Goal: Transaction & Acquisition: Obtain resource

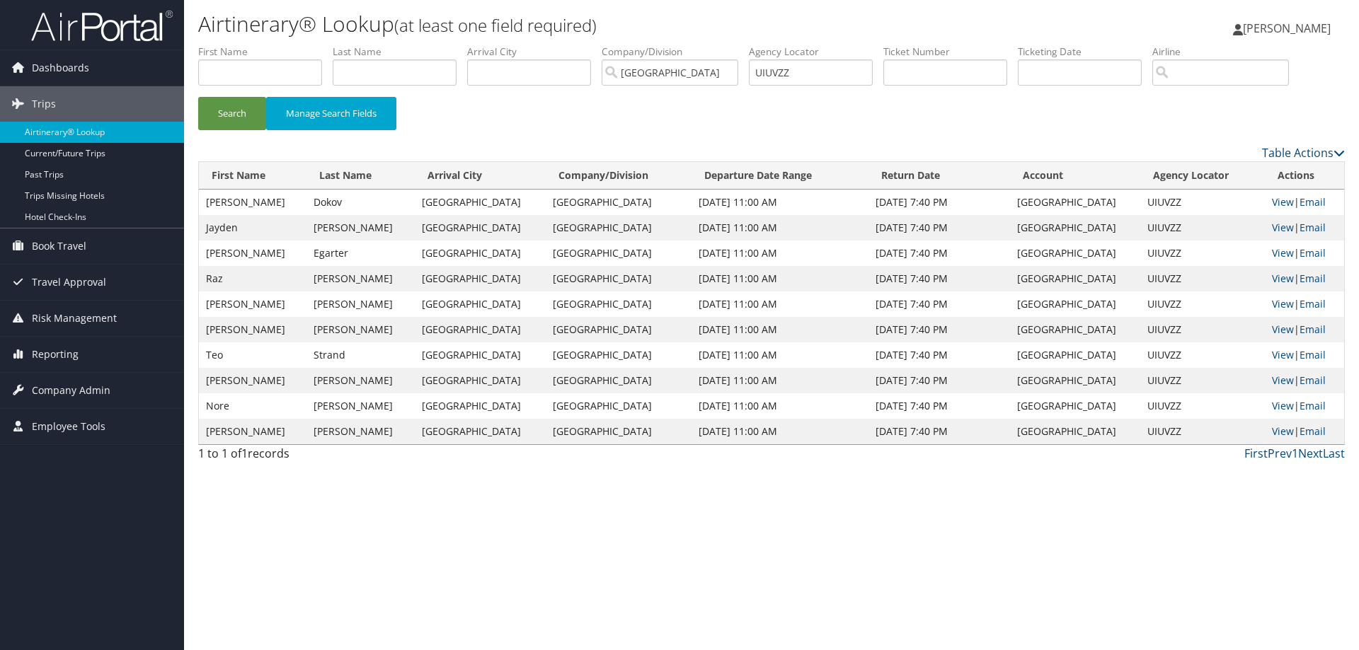
click at [120, 30] on img at bounding box center [102, 25] width 142 height 33
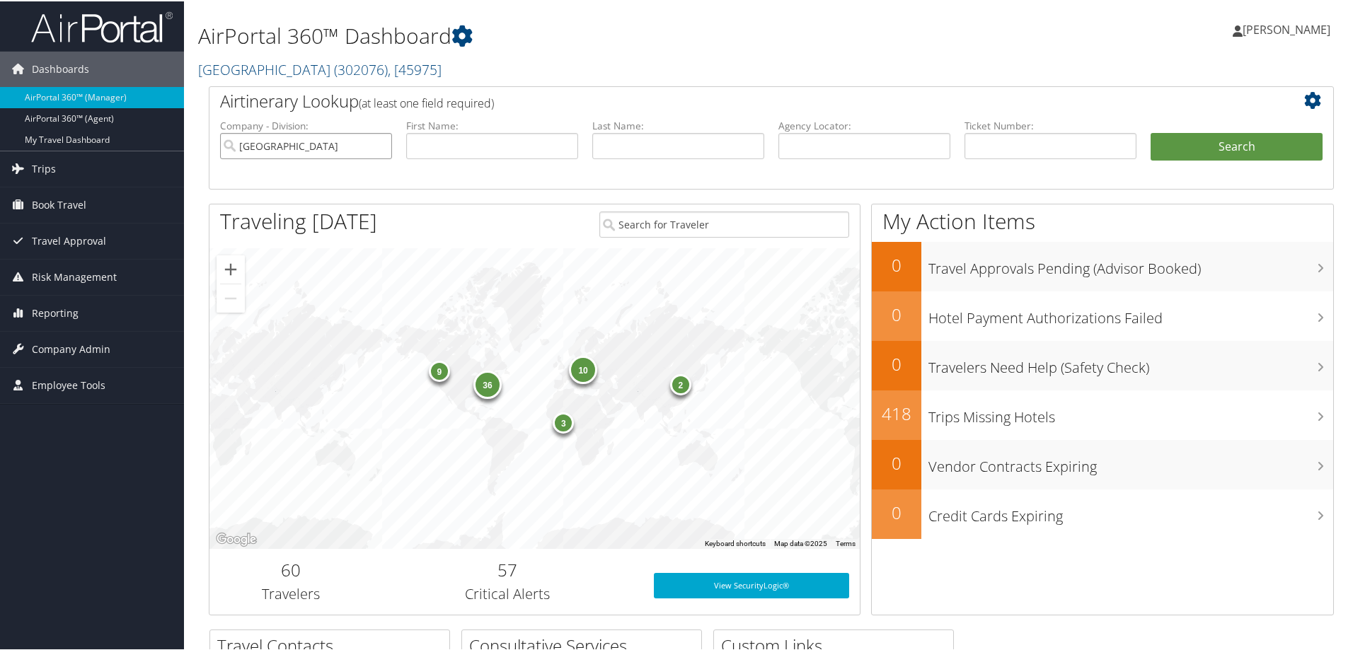
click at [379, 145] on input "[GEOGRAPHIC_DATA]" at bounding box center [306, 145] width 172 height 26
click at [828, 149] on input "text" at bounding box center [864, 145] width 172 height 26
paste input "CZKQY3"
type input "CZKQY3"
click at [1151, 132] on button "Search" at bounding box center [1237, 146] width 172 height 28
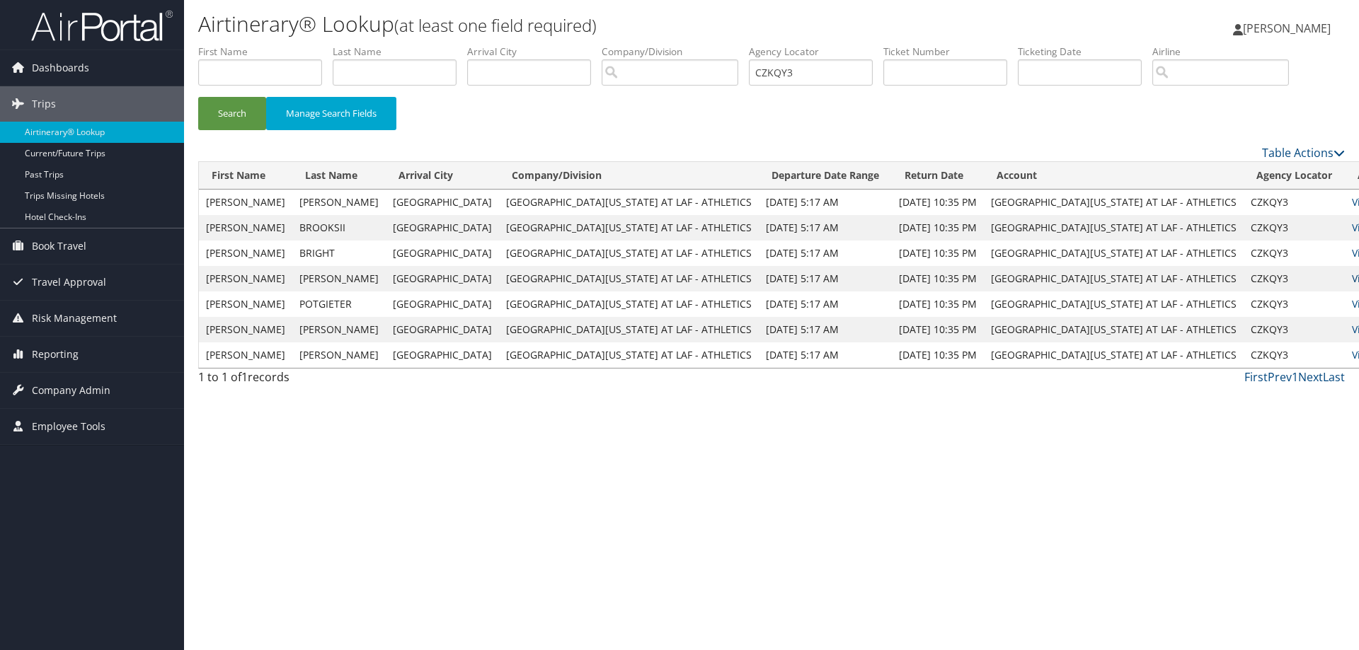
click at [1352, 275] on link "View" at bounding box center [1363, 278] width 22 height 13
click at [65, 30] on img at bounding box center [102, 25] width 142 height 33
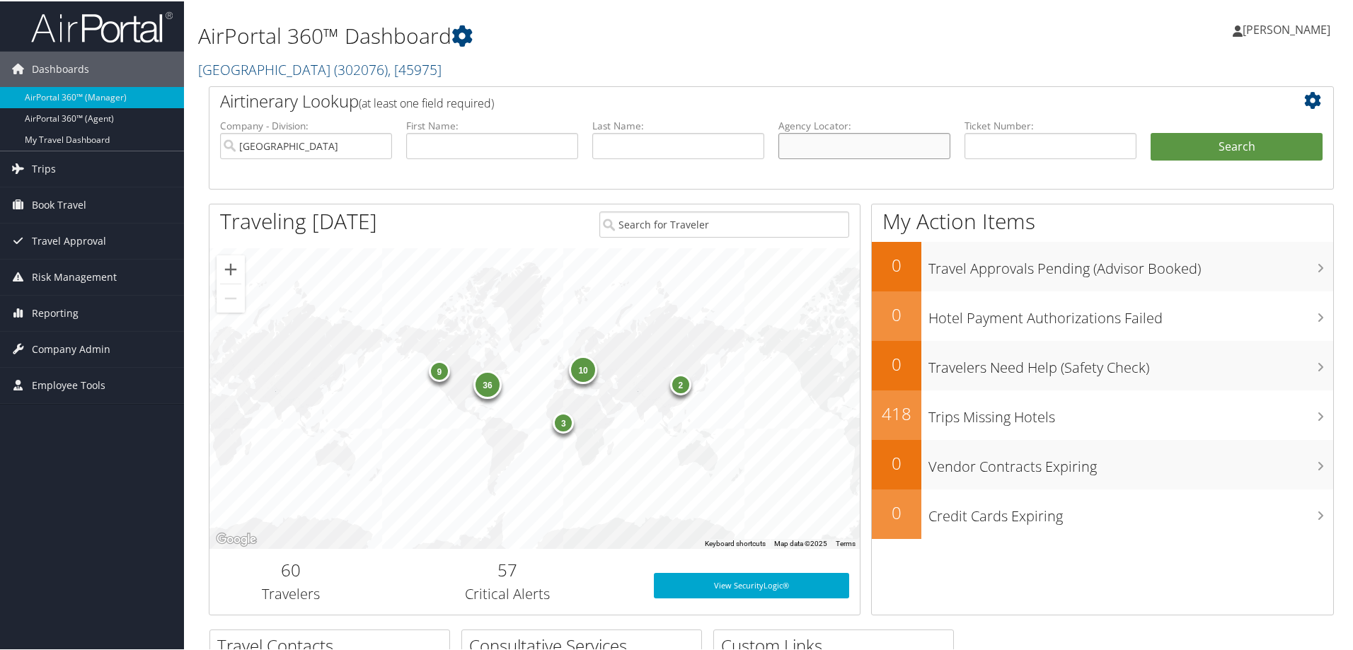
click at [822, 139] on input "text" at bounding box center [864, 145] width 172 height 26
paste input "CZKQY3"
type input "CZKQY3"
click at [1181, 135] on button "Search" at bounding box center [1237, 146] width 172 height 28
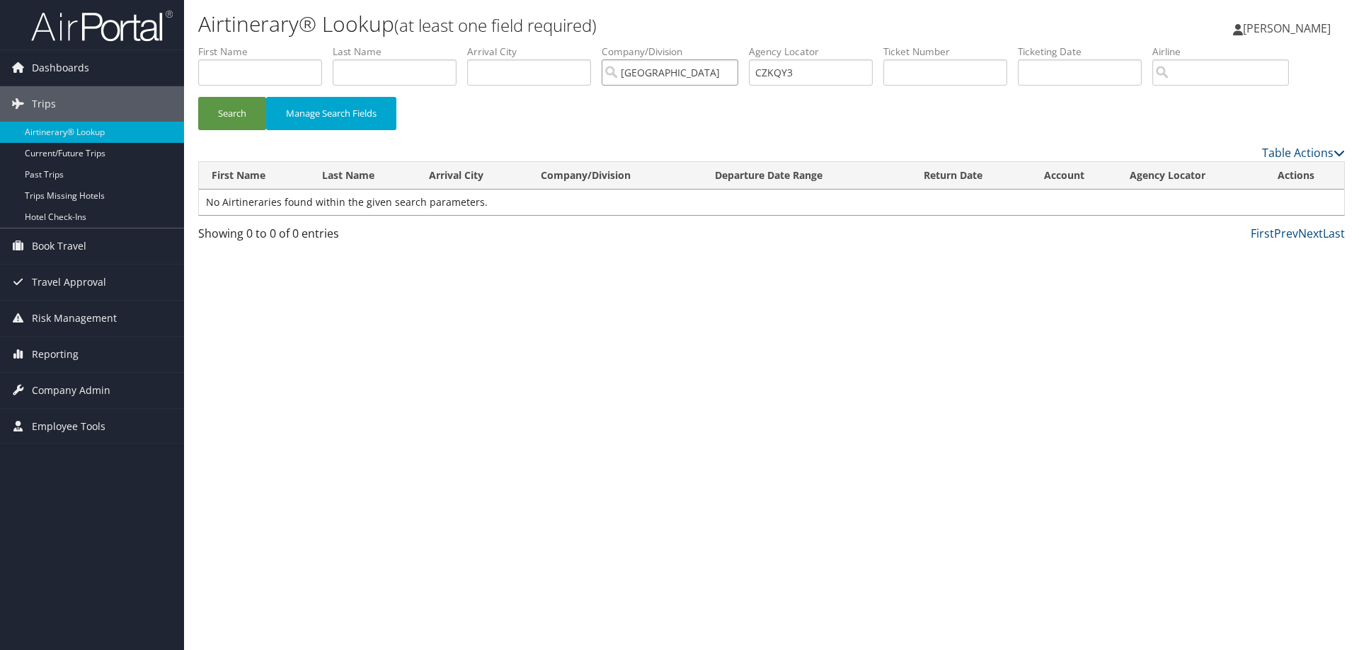
click at [732, 73] on input "[GEOGRAPHIC_DATA]" at bounding box center [669, 72] width 137 height 26
click at [229, 113] on button "Search" at bounding box center [232, 113] width 68 height 33
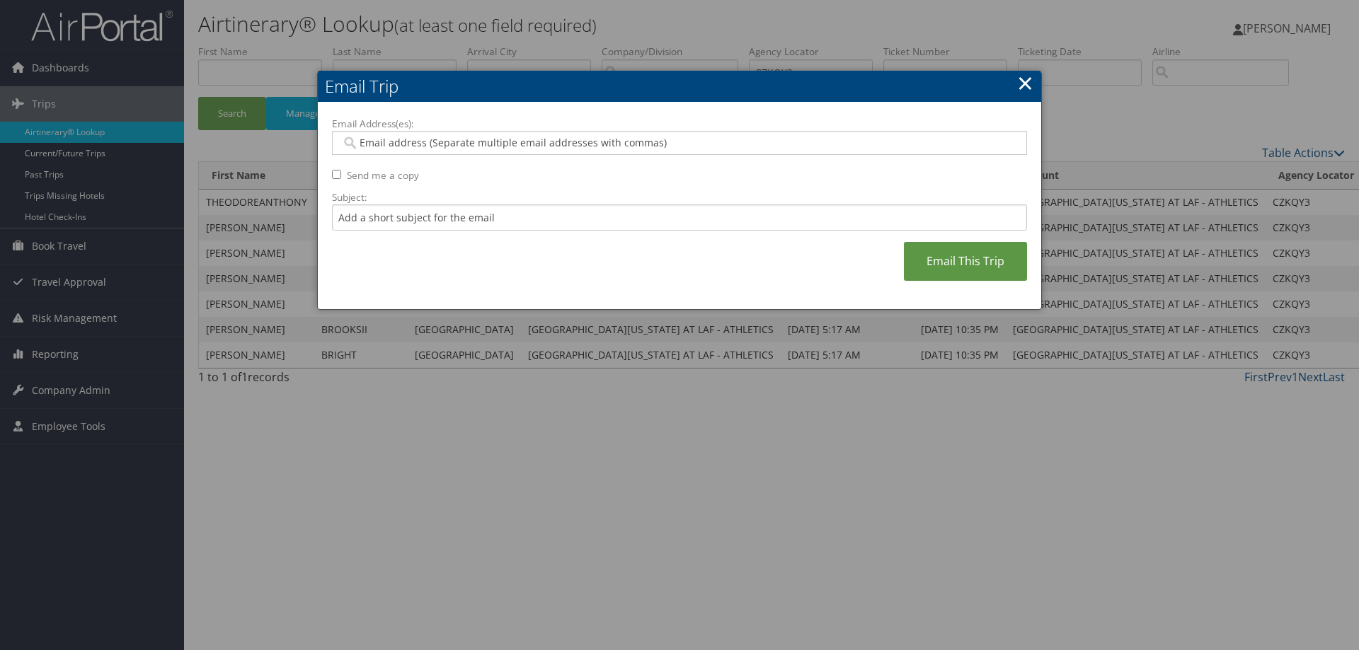
click at [470, 143] on input "Email Address(es):" at bounding box center [679, 143] width 676 height 14
click at [449, 134] on div at bounding box center [679, 143] width 695 height 24
paste input "theodore.sliman@louisiana.edu"
type input "theodore.sliman@louisiana.edu"
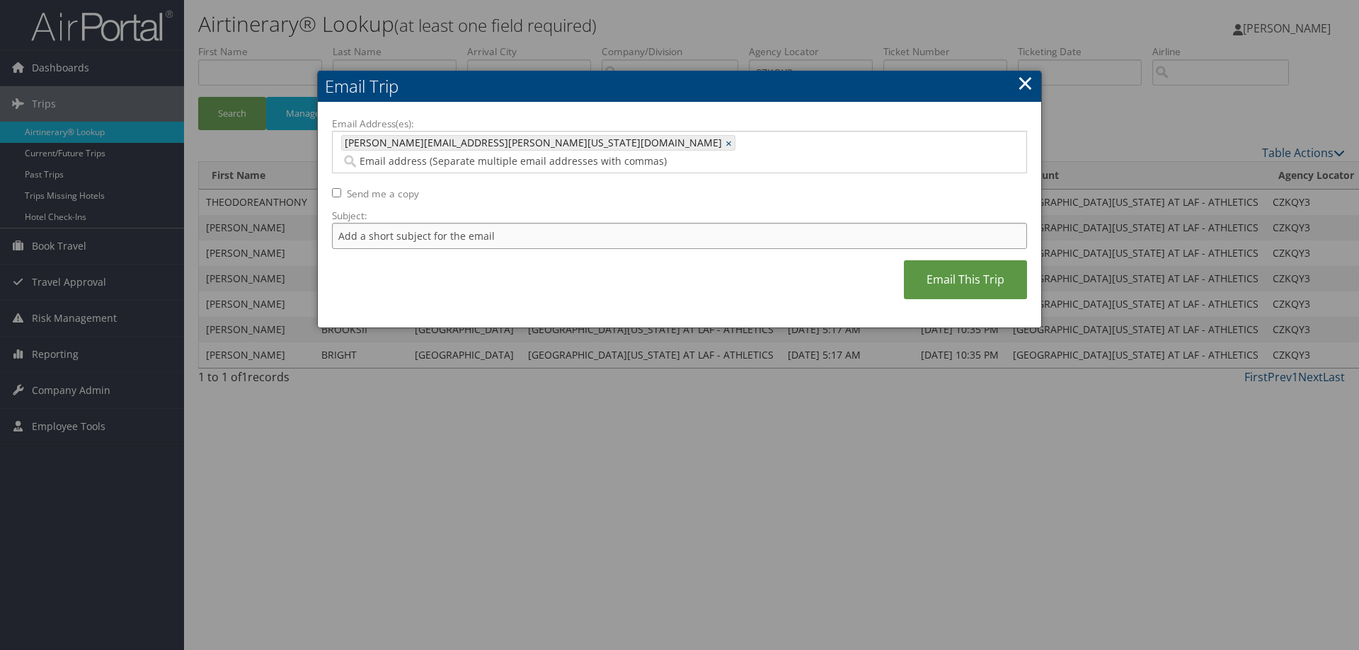
click at [439, 223] on input "Subject:" at bounding box center [679, 236] width 695 height 26
type input "ULL MG ORD UPDATED 10SEP25"
click at [969, 260] on link "Email This Trip" at bounding box center [965, 279] width 123 height 39
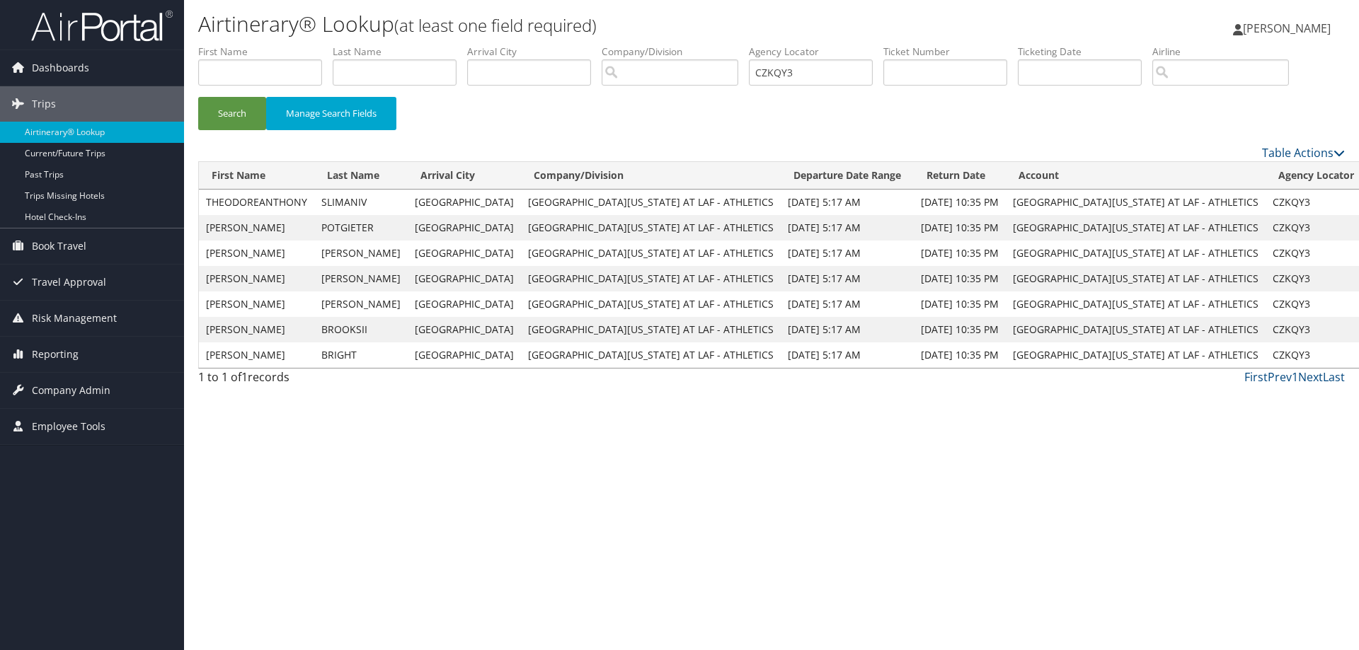
click at [96, 21] on img at bounding box center [102, 25] width 142 height 33
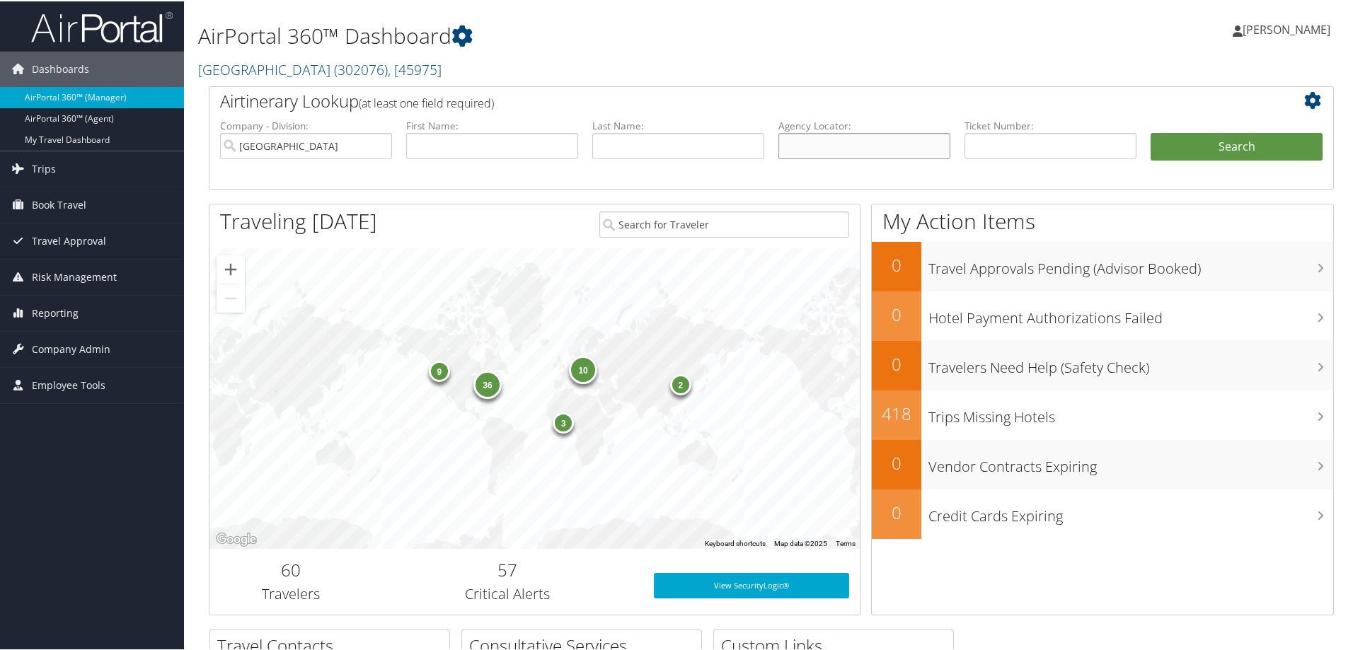
click at [803, 147] on input "text" at bounding box center [864, 145] width 172 height 26
paste input "UIUVZZ-SABRE"
type input "UIUVZZ"
click at [1151, 132] on button "Search" at bounding box center [1237, 146] width 172 height 28
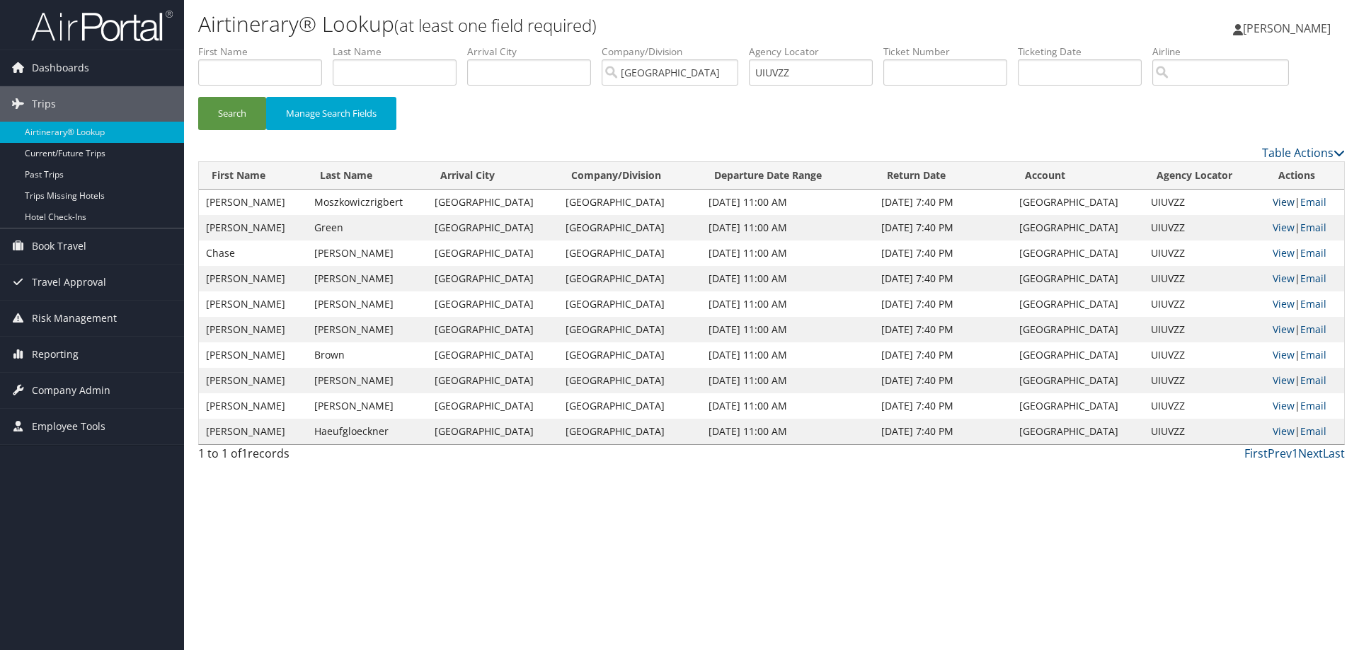
click at [1277, 202] on link "View" at bounding box center [1283, 201] width 22 height 13
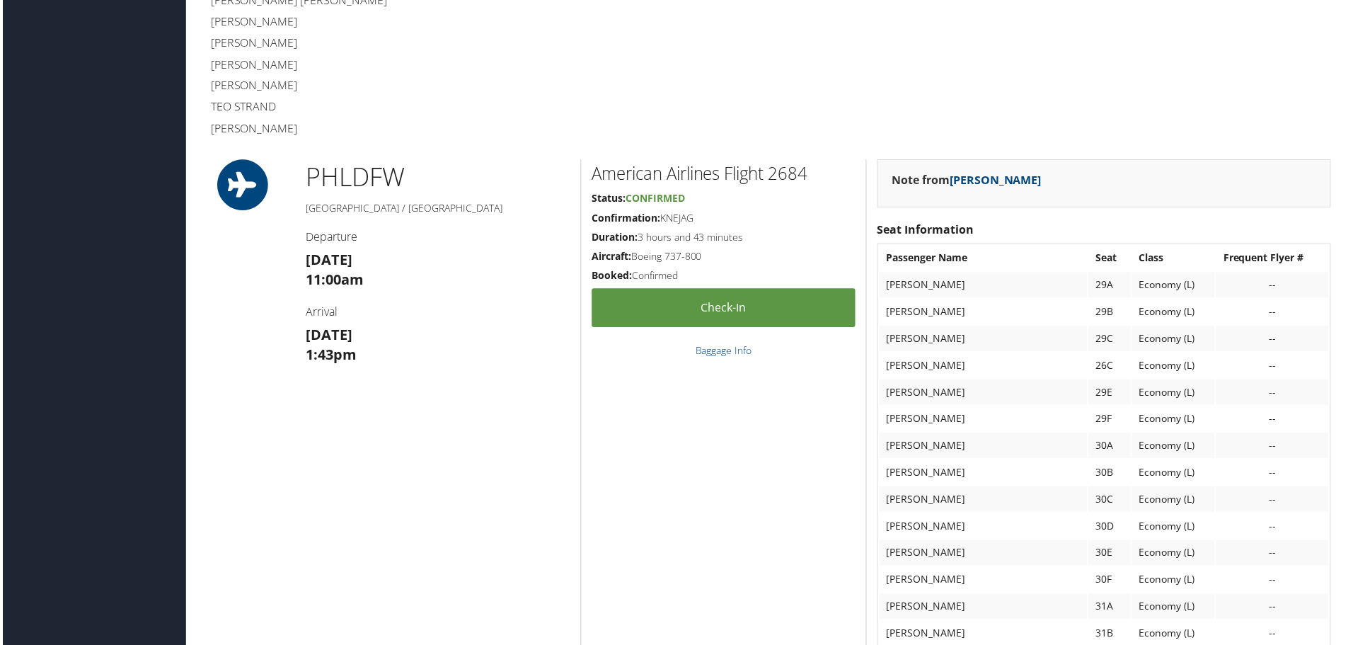
scroll to position [991, 0]
